Goal: Transaction & Acquisition: Purchase product/service

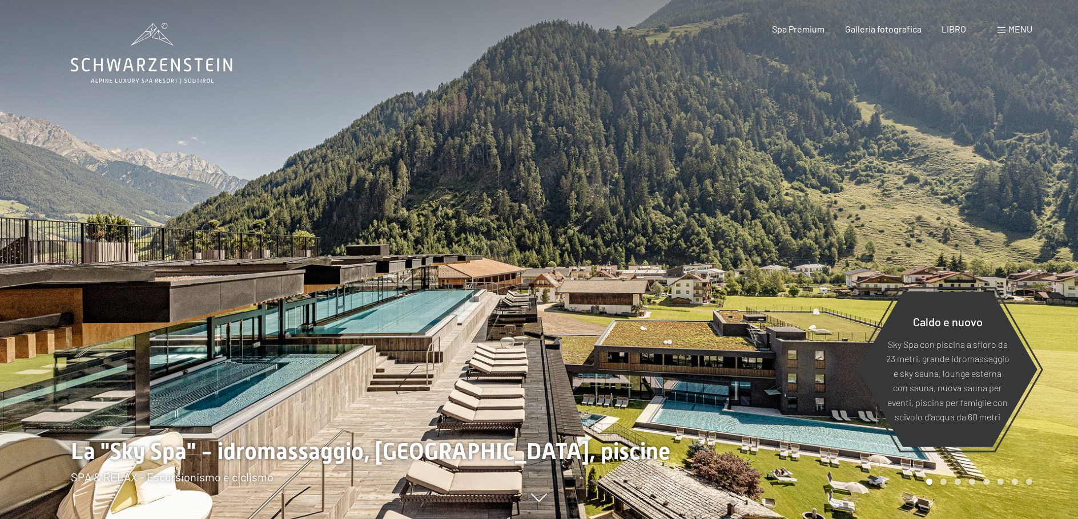
click at [1017, 30] on font "menu" at bounding box center [1020, 28] width 24 height 11
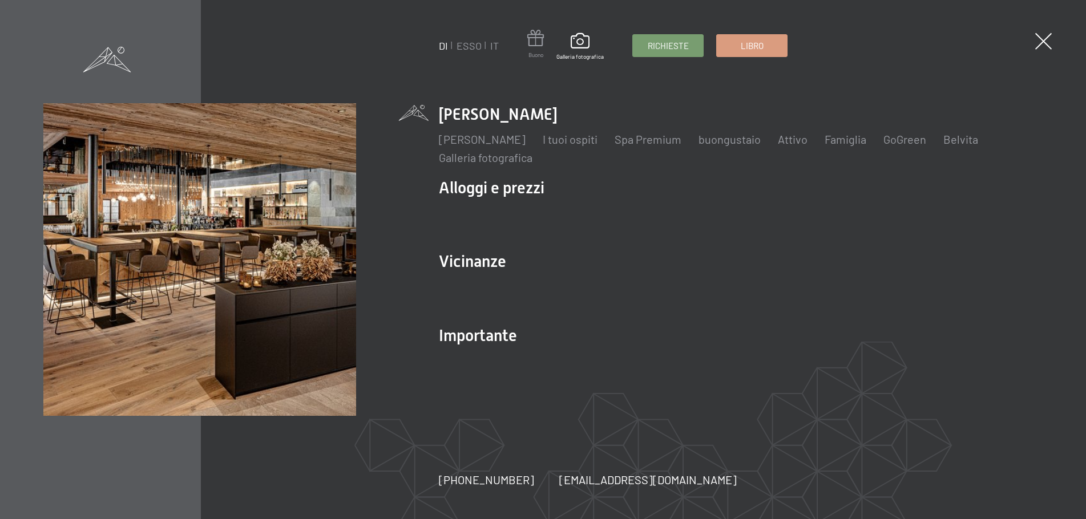
click at [531, 46] on span at bounding box center [535, 40] width 17 height 21
click at [538, 42] on span at bounding box center [535, 40] width 17 height 21
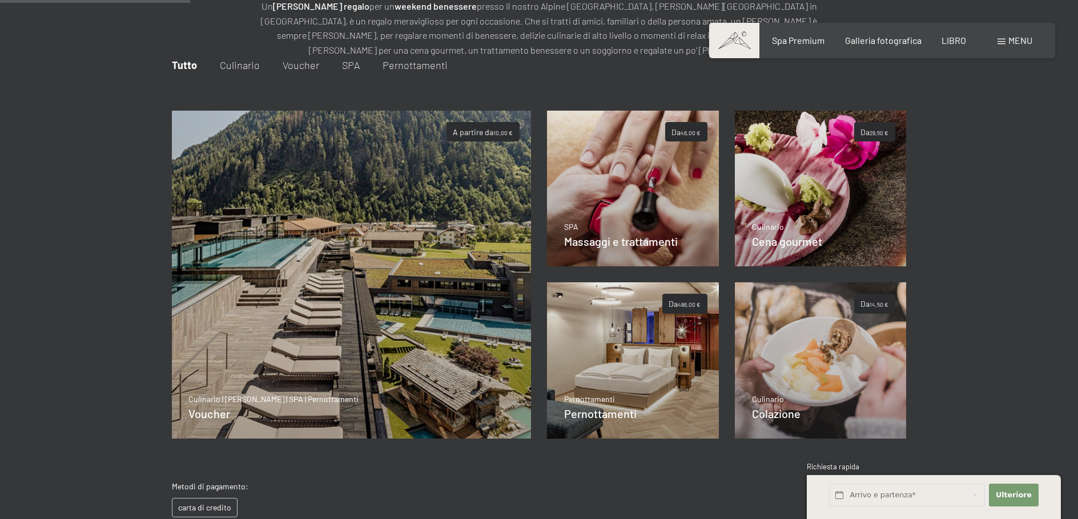
scroll to position [166, 0]
click at [218, 408] on font "Dettagli" at bounding box center [213, 412] width 27 height 10
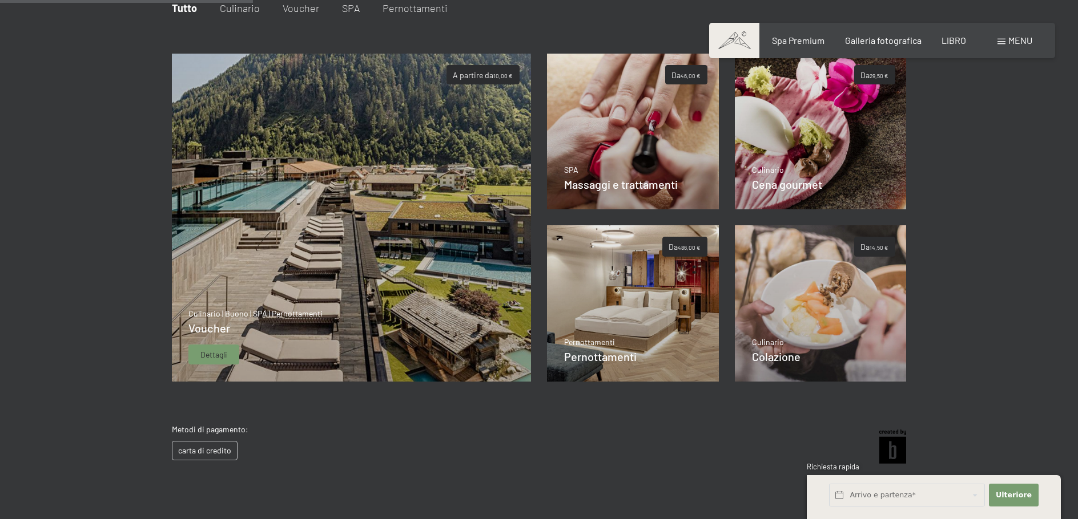
click at [228, 358] on div "Dettagli" at bounding box center [213, 355] width 51 height 21
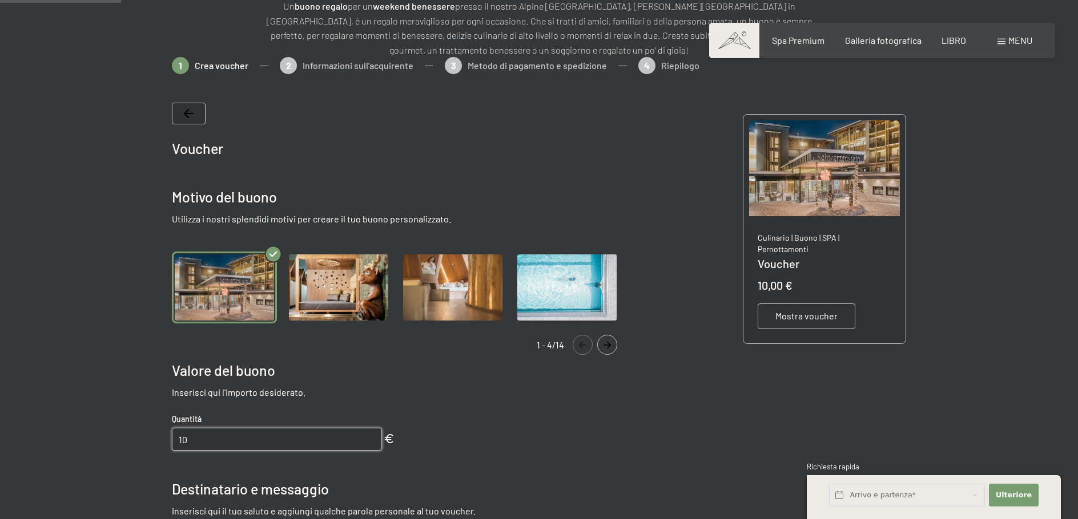
click at [206, 439] on input "10" at bounding box center [277, 439] width 210 height 23
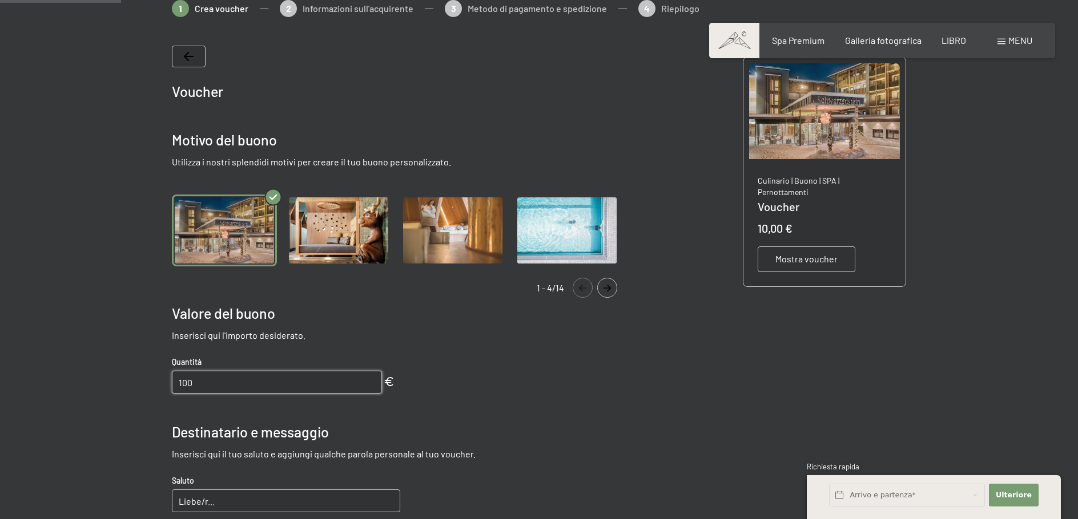
scroll to position [280, 0]
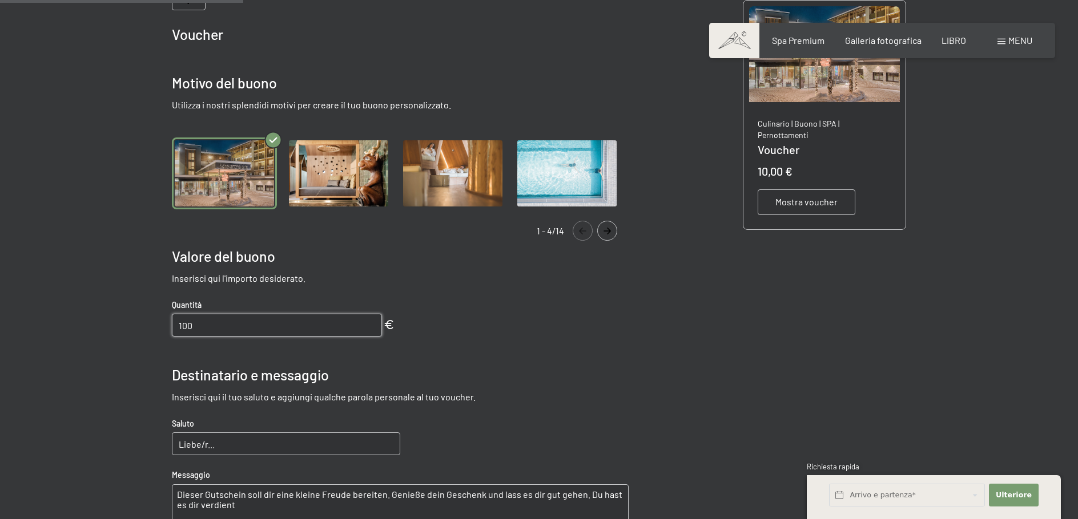
type input "100"
click at [252, 441] on input "Liebe/r..." at bounding box center [286, 444] width 228 height 23
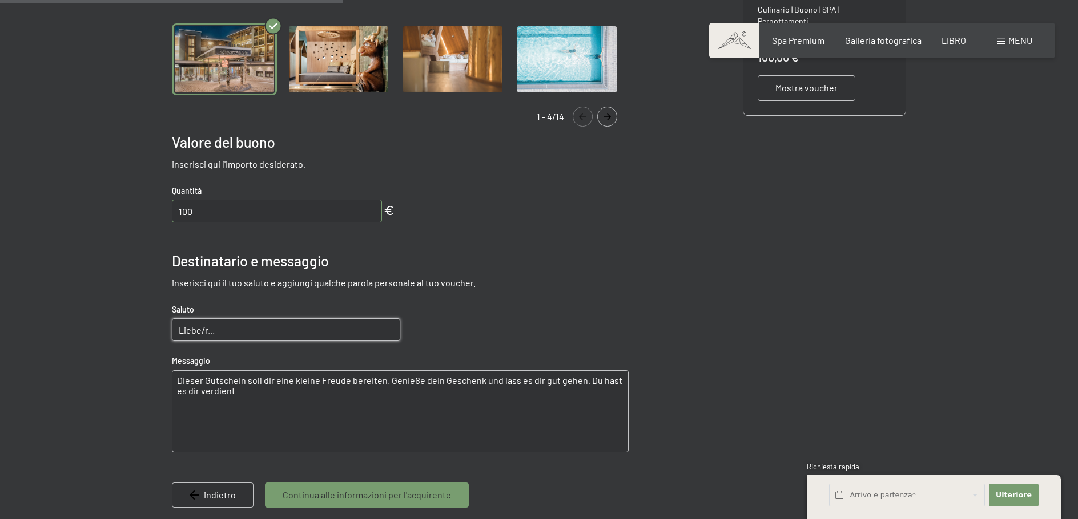
drag, startPoint x: 177, startPoint y: 382, endPoint x: 236, endPoint y: 391, distance: 60.0
click at [236, 391] on textarea "Dieser Gutschein soll dir eine kleine Freude bereiten. Genieße dein Geschenk un…" at bounding box center [400, 411] width 457 height 82
type textarea "Das Schönste aber hier auf Erden ist lieben und geliebt zu werden."
click at [234, 331] on input "Liebe/r..." at bounding box center [286, 330] width 228 height 23
drag, startPoint x: 176, startPoint y: 381, endPoint x: 185, endPoint y: 378, distance: 9.0
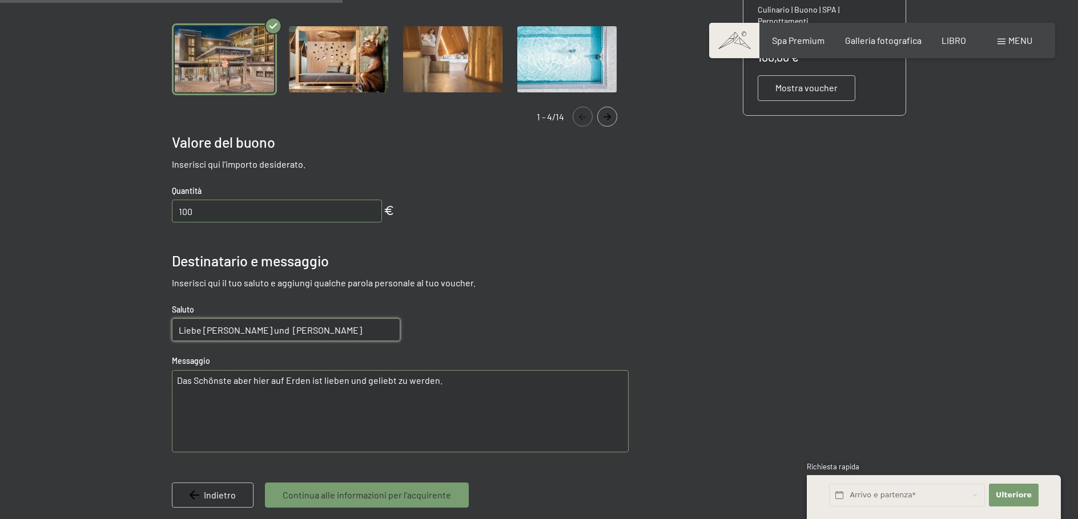
click at [180, 380] on textarea "Das Schönste aber hier auf Erden ist lieben und geliebt zu werden." at bounding box center [400, 411] width 457 height 82
drag, startPoint x: 176, startPoint y: 379, endPoint x: 226, endPoint y: 381, distance: 50.3
click at [176, 379] on textarea "Das Schönste aber hier auf Erden ist lieben und geliebt zu werden." at bounding box center [400, 411] width 457 height 82
click at [267, 325] on input "Liebe Margit und Rudi" at bounding box center [286, 330] width 228 height 23
type input "Liebe Margit und Rudi,"
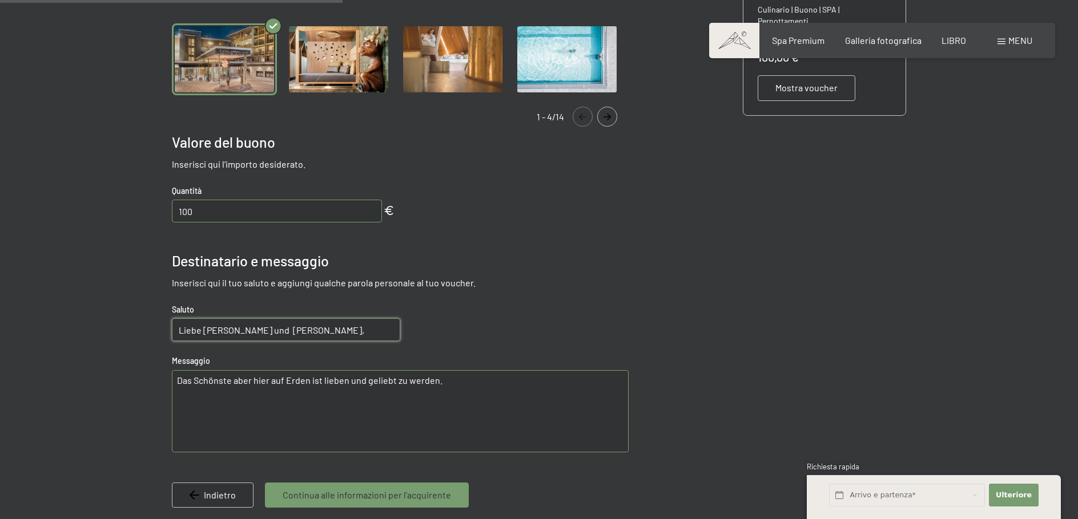
drag, startPoint x: 176, startPoint y: 382, endPoint x: 451, endPoint y: 393, distance: 274.8
click at [451, 393] on textarea "Das Schönste aber hier auf Erden ist lieben und geliebt zu werden." at bounding box center [400, 411] width 457 height 82
type textarea "wir wünschen euch vom ganzen Herzen alles Gute und Liebe. Alessia und Laura"
click at [429, 497] on font "Continua alle informazioni per l'acquirente" at bounding box center [367, 495] width 168 height 11
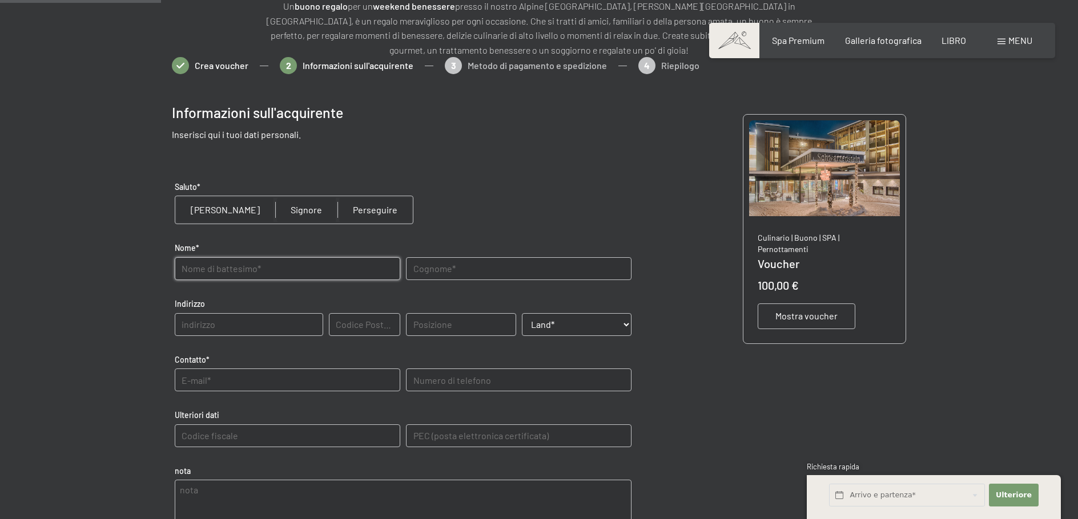
click at [208, 271] on input "text" at bounding box center [287, 268] width 225 height 23
click at [813, 311] on font "Mostra voucher" at bounding box center [806, 316] width 62 height 11
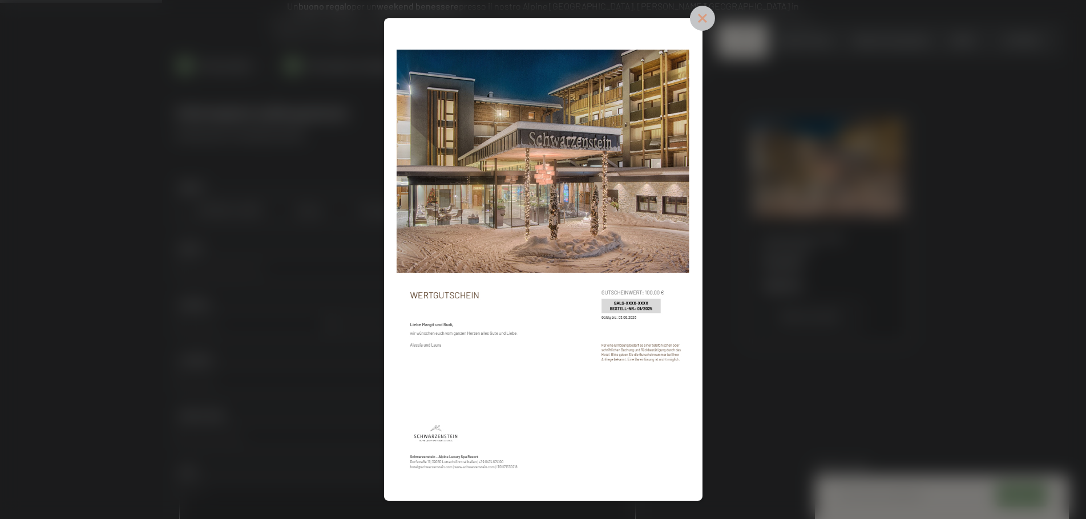
click at [705, 19] on icon at bounding box center [702, 18] width 25 height 25
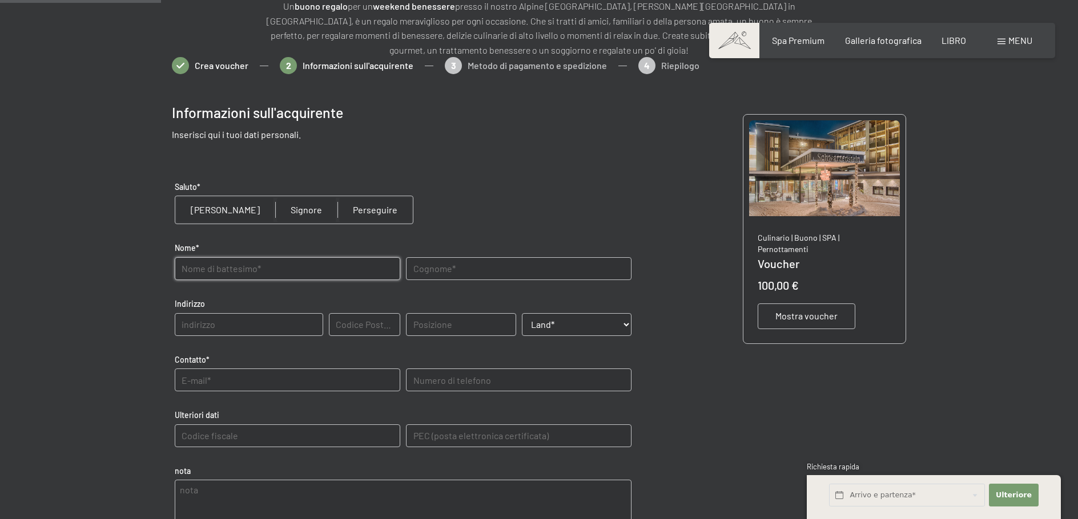
click at [234, 272] on input "text" at bounding box center [287, 268] width 225 height 23
click at [792, 311] on font "Mostra voucher" at bounding box center [806, 316] width 62 height 11
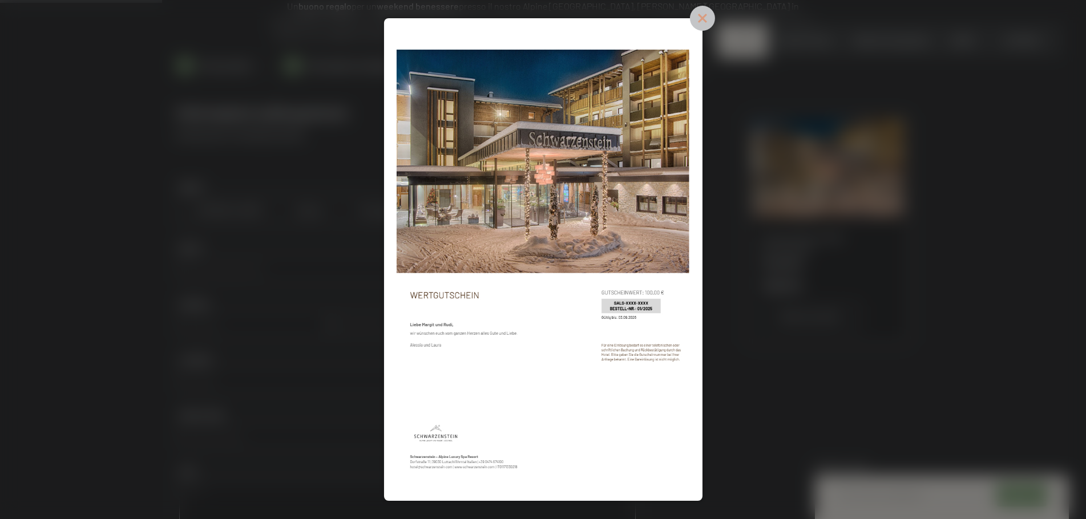
click at [705, 14] on icon at bounding box center [702, 18] width 25 height 25
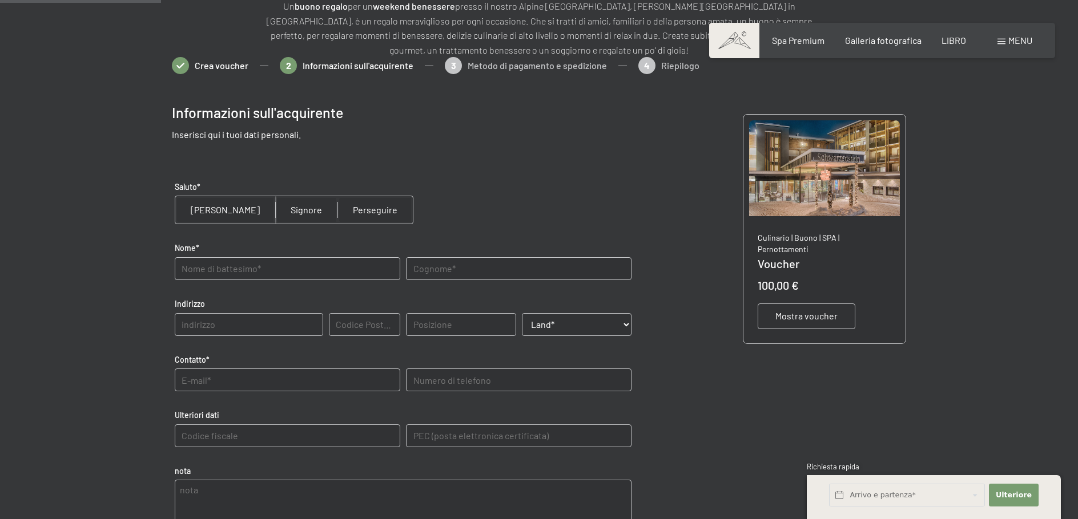
click at [202, 208] on input "radio" at bounding box center [225, 209] width 100 height 27
radio input "true"
click at [202, 277] on input "text" at bounding box center [287, 268] width 225 height 23
type input "LAURA"
type input "RASTOLDO"
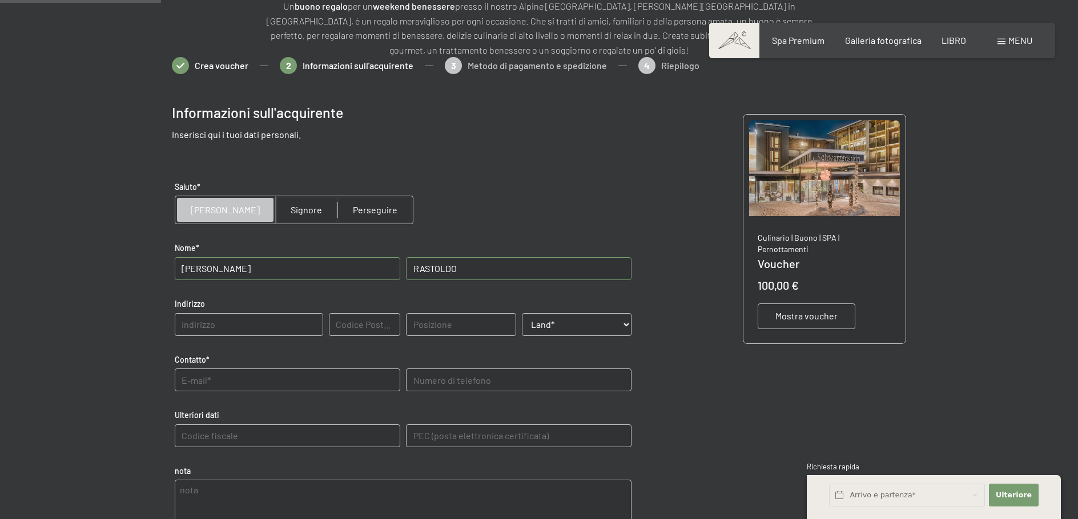
click at [573, 323] on select "Paese* Austria Francia Germania Italia Svizzera -------------------------------…" at bounding box center [577, 324] width 110 height 23
select select "ITA"
click at [522, 313] on select "Paese* Austria Francia Germania Italia Svizzera -------------------------------…" at bounding box center [577, 324] width 110 height 23
click at [211, 383] on input "text" at bounding box center [287, 380] width 225 height 23
type input "laura@agenturdolomit.it"
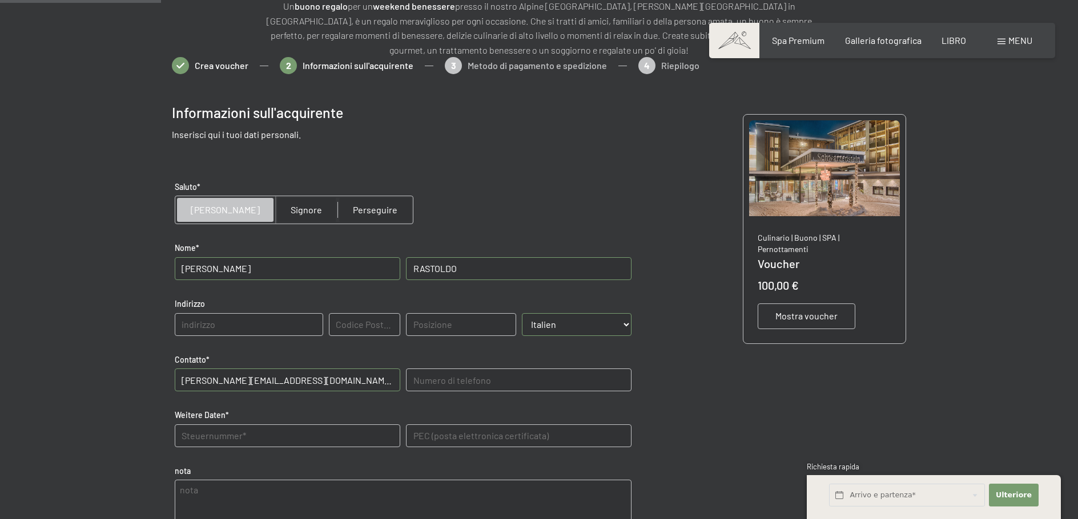
click at [226, 437] on Daten "text" at bounding box center [287, 436] width 225 height 23
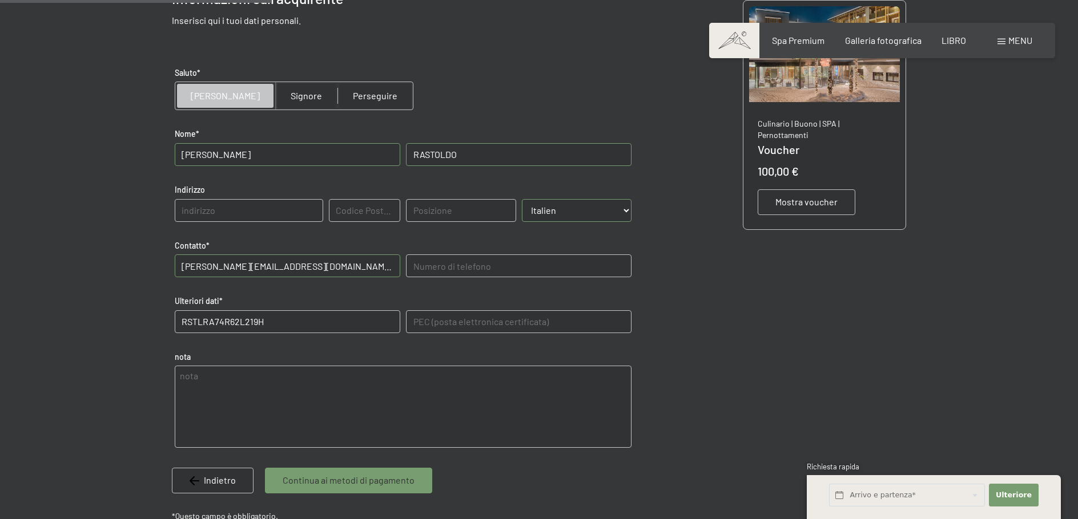
type Daten "RSTLRA74R62L219H"
click at [384, 483] on font "Continua ai metodi di pagamento" at bounding box center [349, 480] width 132 height 11
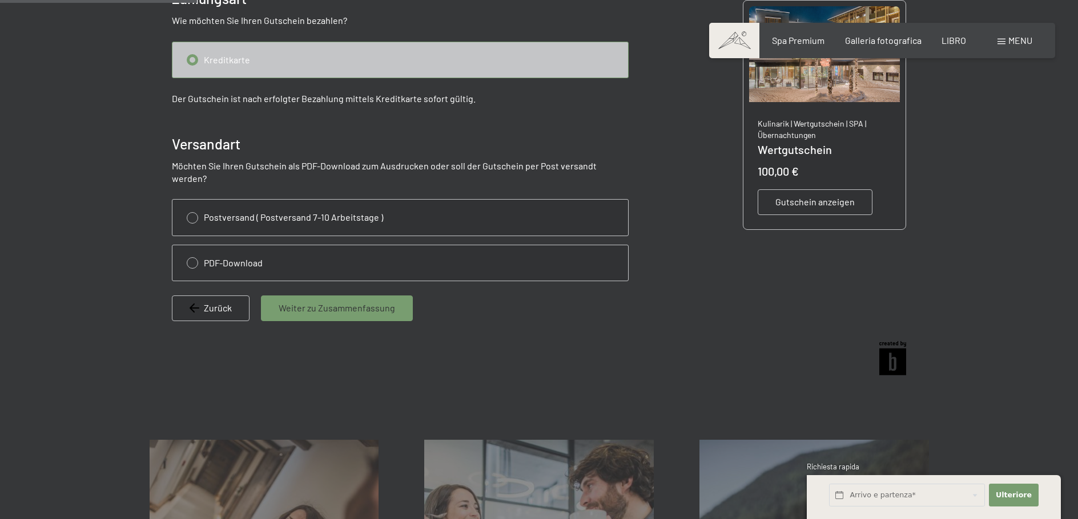
scroll to position [166, 0]
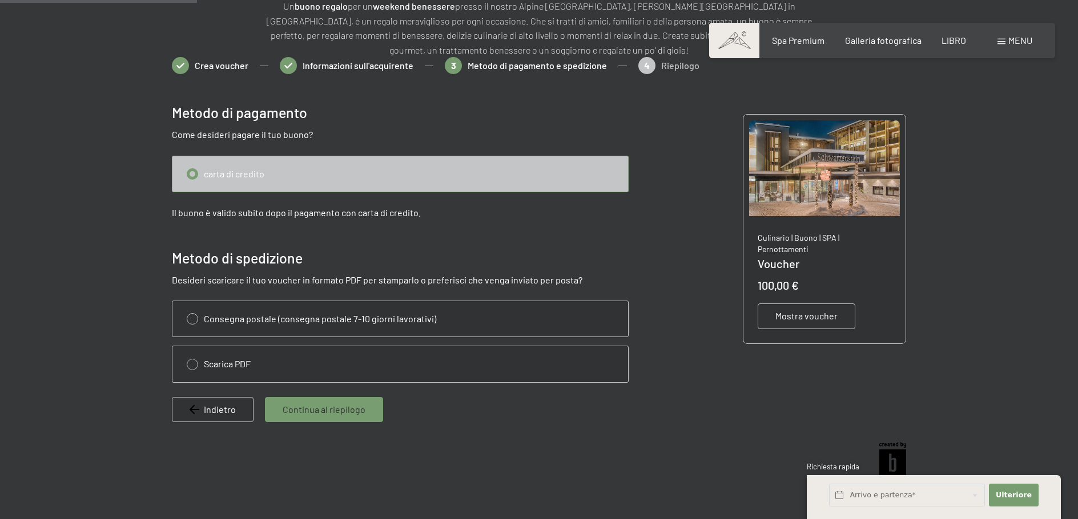
click at [192, 173] on input "radio" at bounding box center [400, 173] width 456 height 35
click at [220, 363] on input "radio" at bounding box center [400, 363] width 456 height 35
radio input "true"
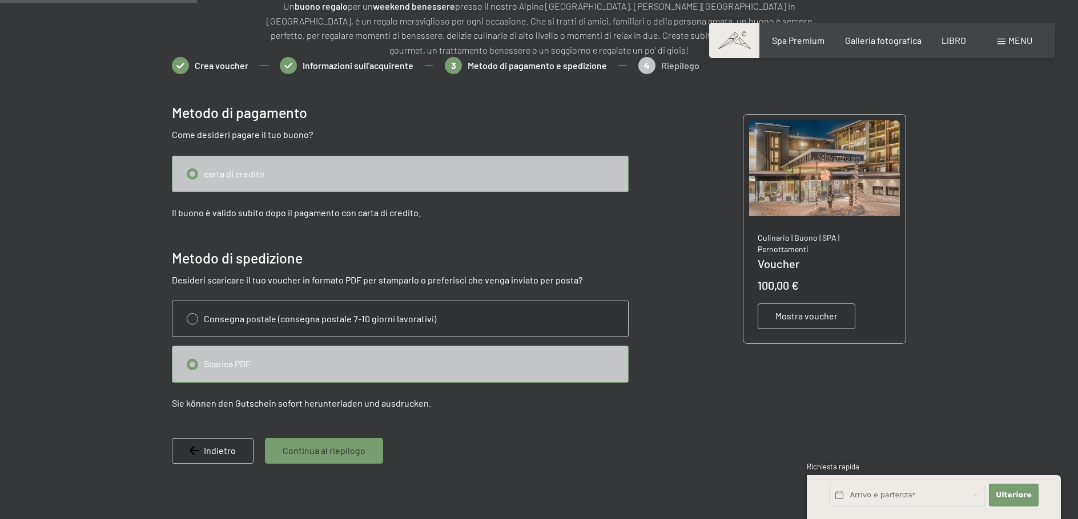
click at [323, 447] on font "Continua al riepilogo" at bounding box center [324, 450] width 83 height 11
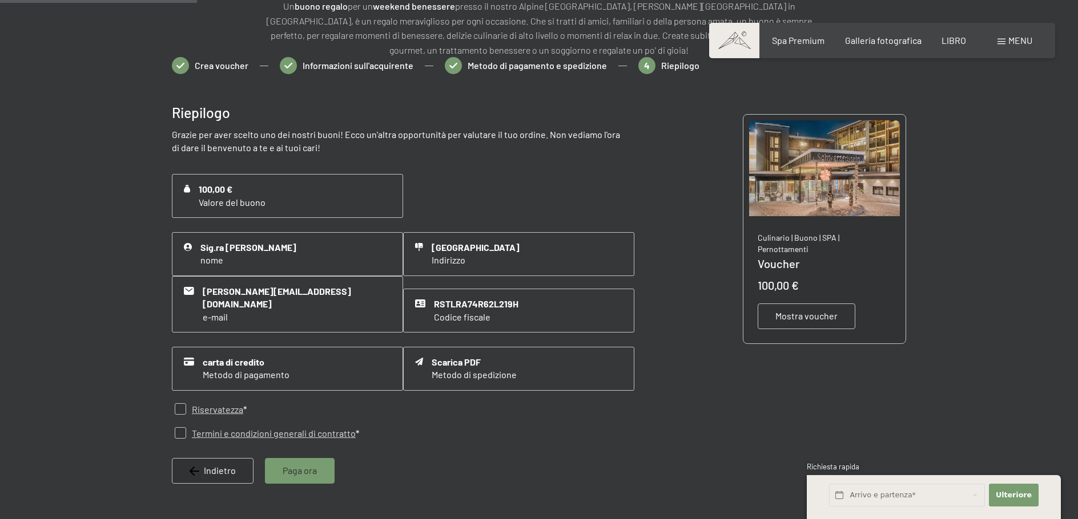
click at [186, 404] on input "checkbox" at bounding box center [180, 409] width 11 height 11
checkbox input "true"
click at [180, 428] on input "checkbox" at bounding box center [180, 433] width 11 height 11
checkbox input "true"
click at [298, 465] on font "Paga ora" at bounding box center [300, 470] width 34 height 11
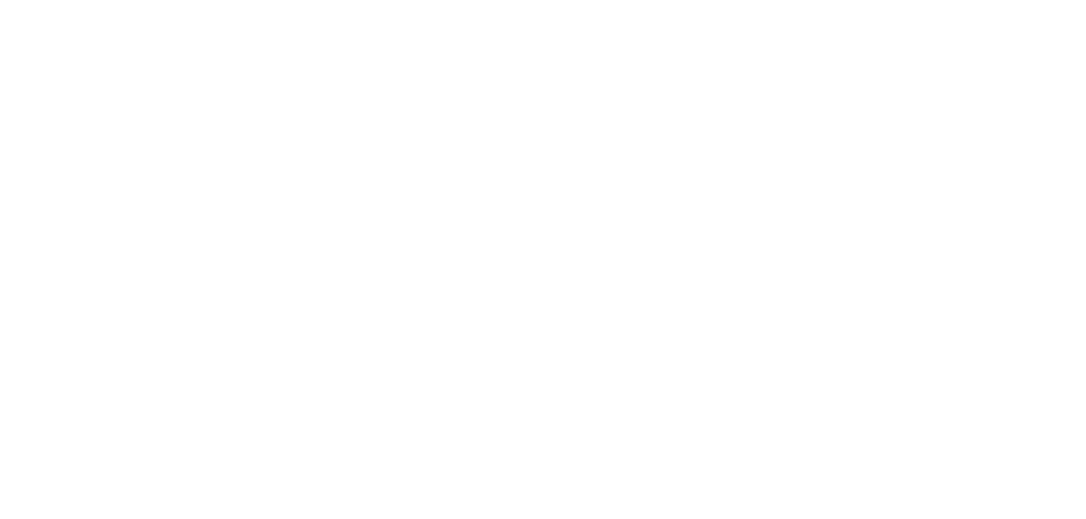
scroll to position [0, 0]
